Goal: Manage account settings

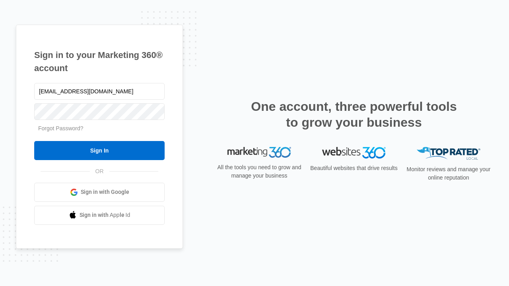
type input "[EMAIL_ADDRESS][DOMAIN_NAME]"
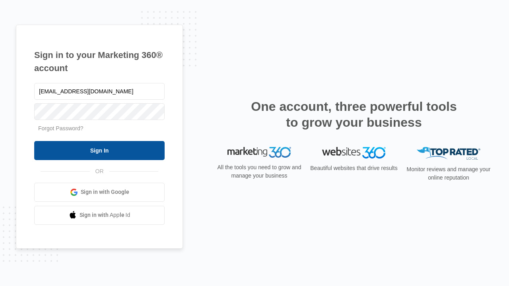
click at [99, 150] on input "Sign In" at bounding box center [99, 150] width 130 height 19
